Goal: Find contact information: Find contact information

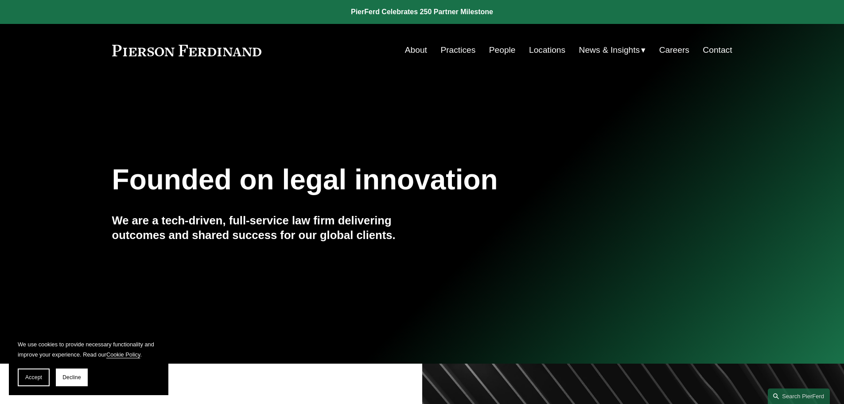
click at [540, 49] on link "Locations" at bounding box center [547, 50] width 36 height 17
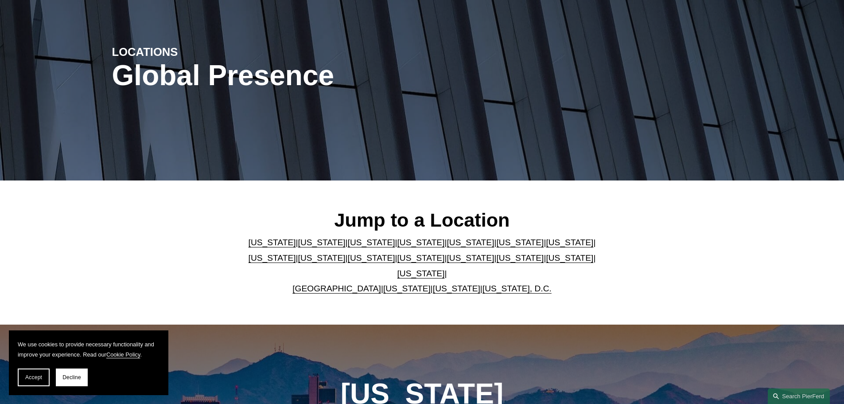
scroll to position [89, 0]
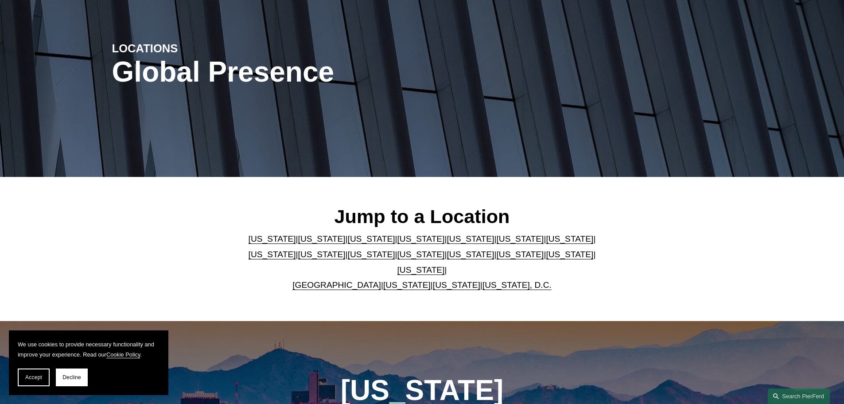
click at [546, 259] on link "[US_STATE]" at bounding box center [569, 254] width 47 height 9
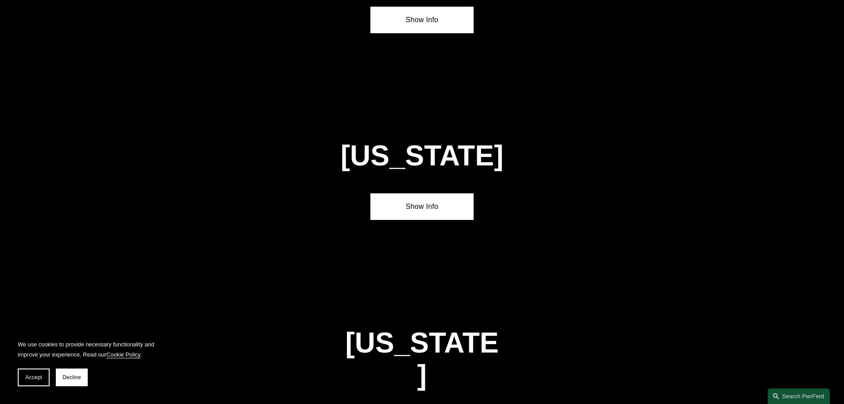
scroll to position [2830, 0]
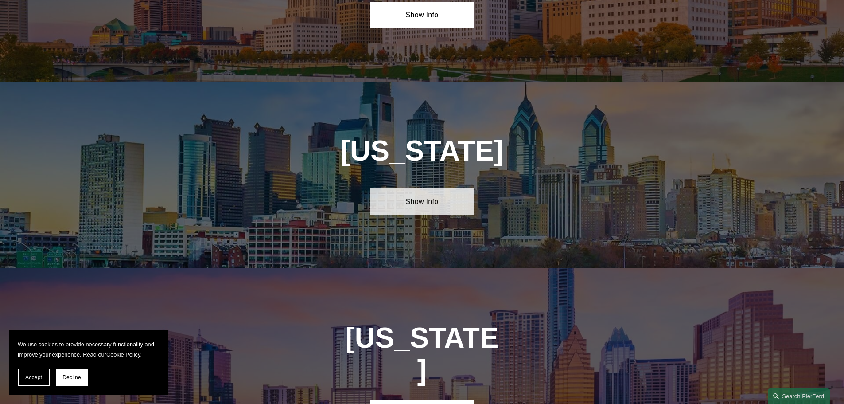
click at [410, 188] on link "Show Info" at bounding box center [422, 201] width 103 height 27
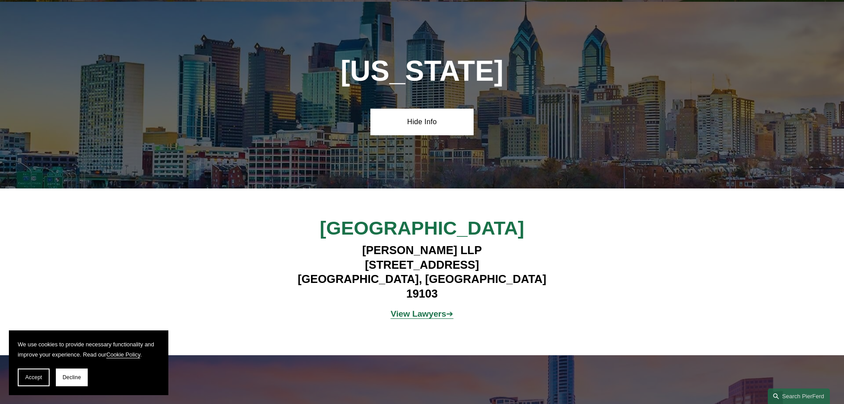
scroll to position [2918, 0]
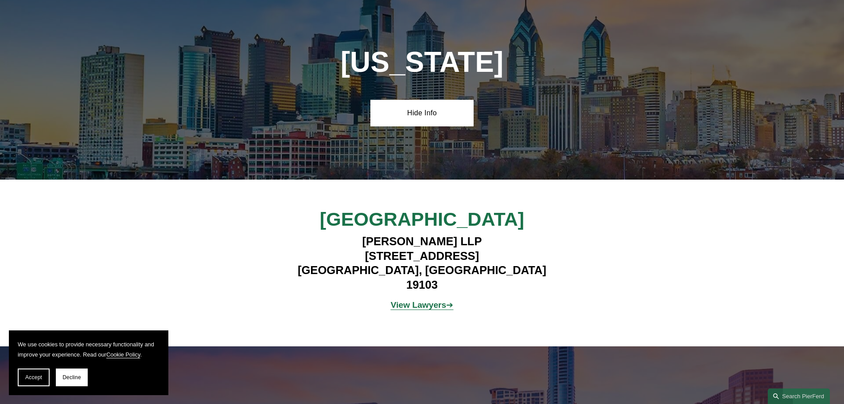
click at [418, 300] on strong "View Lawyers" at bounding box center [419, 304] width 56 height 9
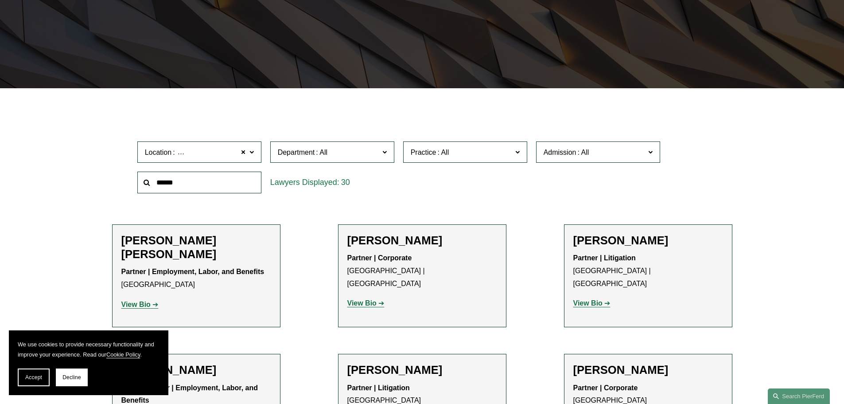
scroll to position [266, 0]
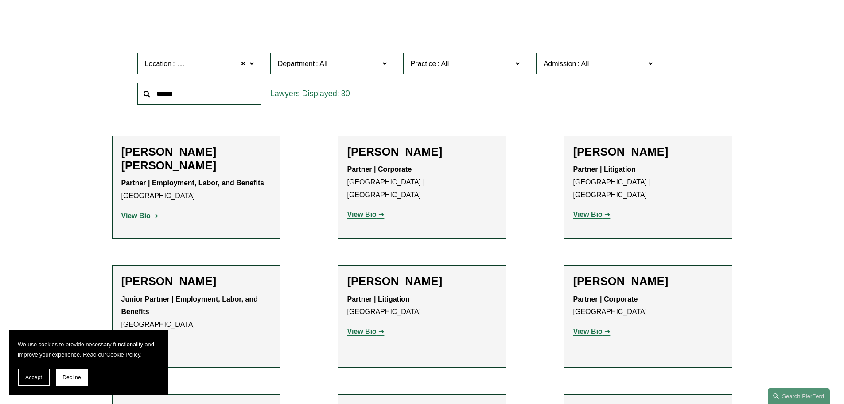
click at [147, 217] on strong "View Bio" at bounding box center [135, 216] width 29 height 8
click at [355, 211] on strong "View Bio" at bounding box center [361, 215] width 29 height 8
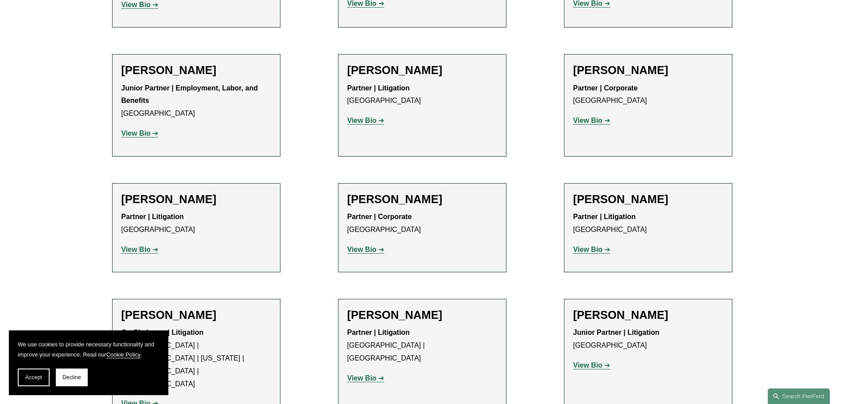
scroll to position [532, 0]
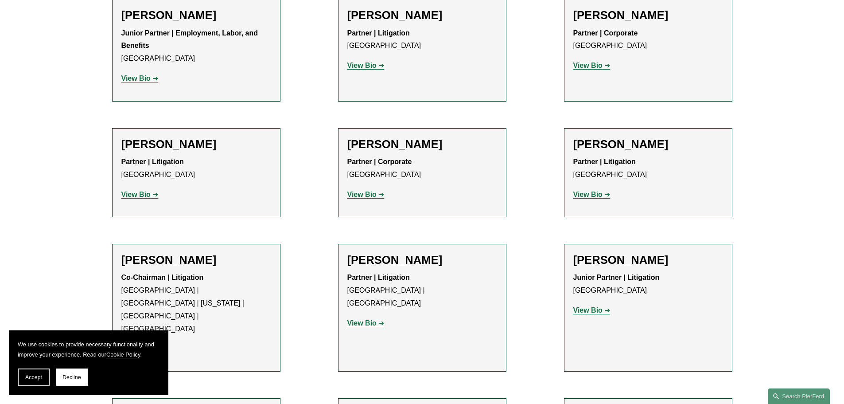
click at [374, 197] on strong "View Bio" at bounding box center [361, 195] width 29 height 8
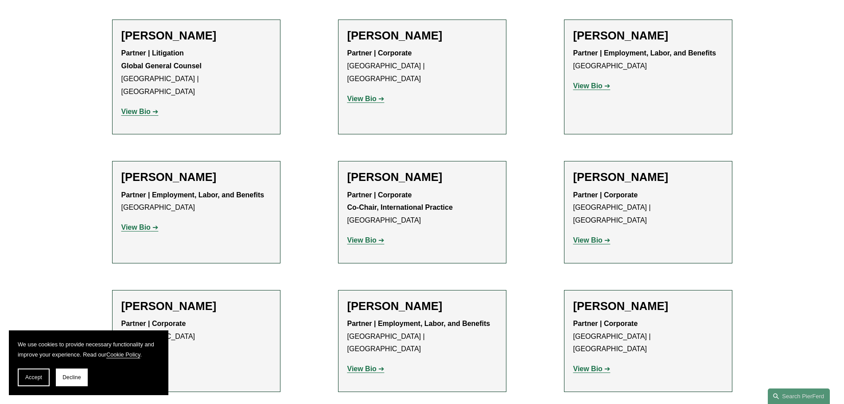
scroll to position [975, 0]
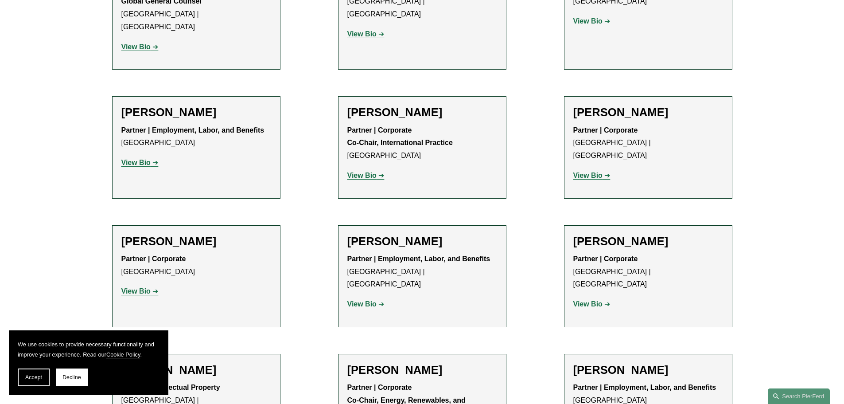
click at [136, 159] on strong "View Bio" at bounding box center [135, 163] width 29 height 8
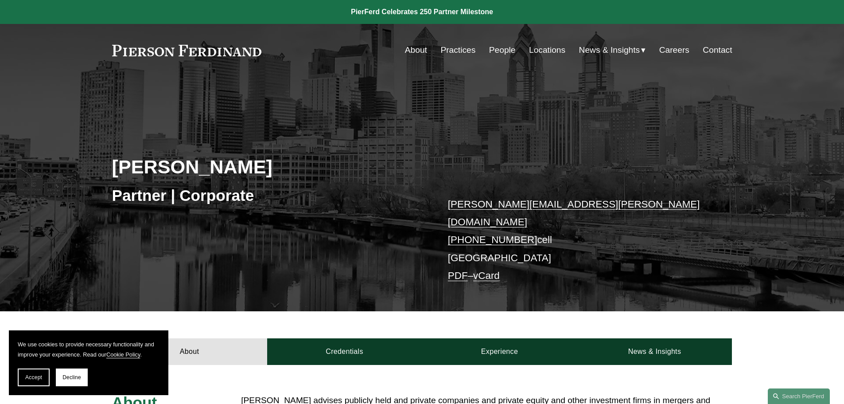
scroll to position [133, 0]
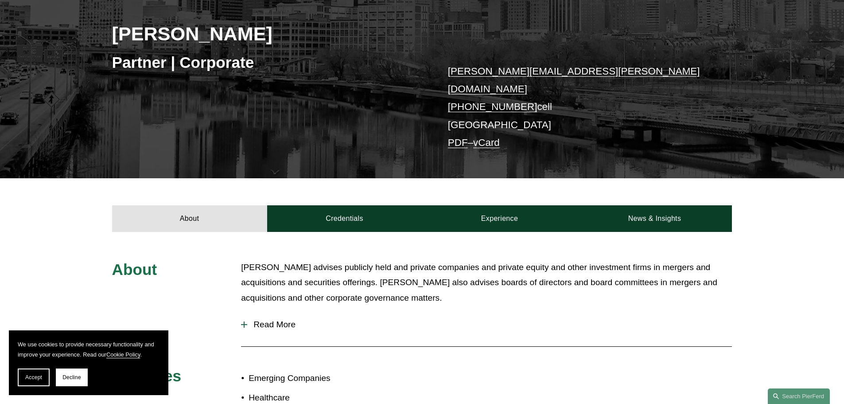
click at [488, 137] on link "vCard" at bounding box center [486, 142] width 27 height 11
click at [453, 137] on link "PDF" at bounding box center [458, 142] width 20 height 11
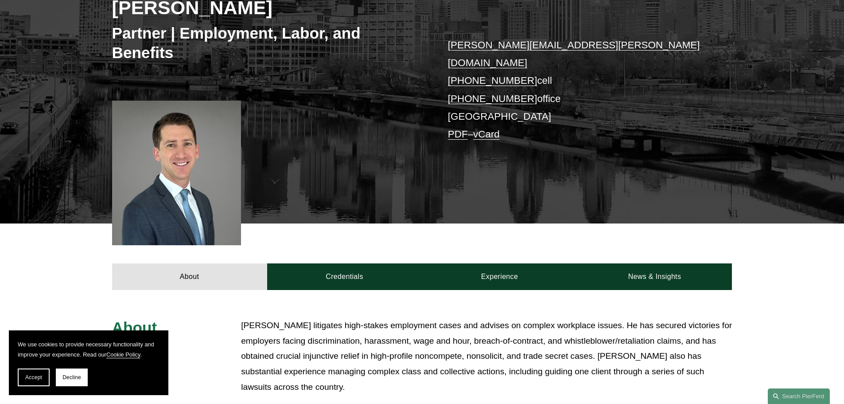
scroll to position [177, 0]
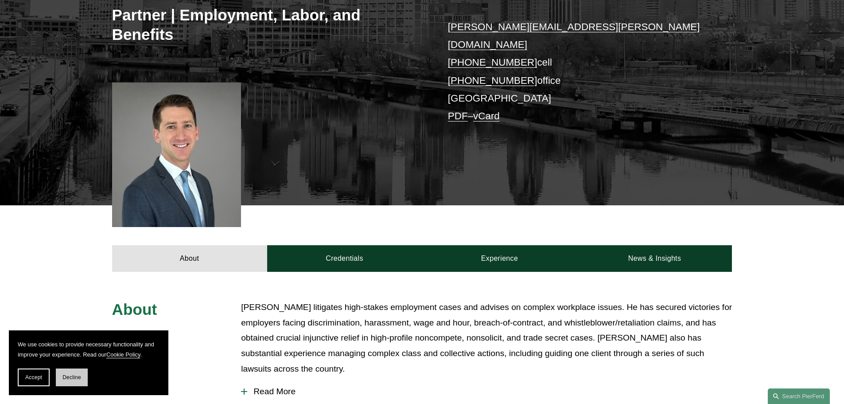
click at [77, 372] on button "Decline" at bounding box center [72, 377] width 32 height 18
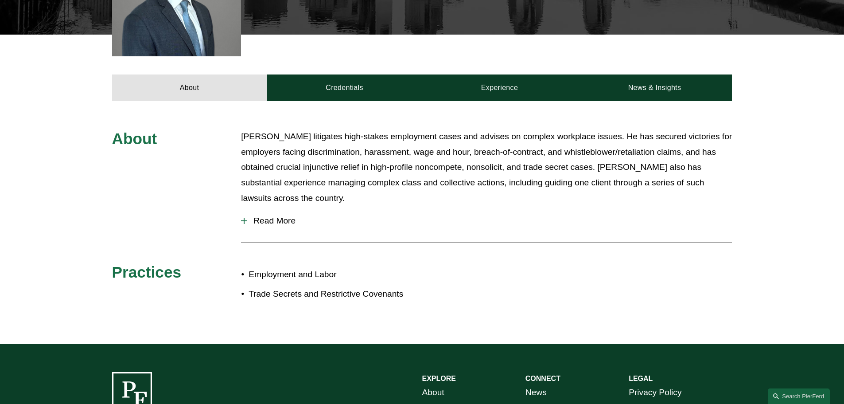
scroll to position [399, 0]
